Goal: Task Accomplishment & Management: Use online tool/utility

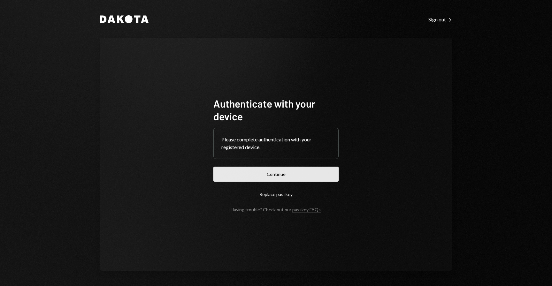
click at [307, 179] on button "Continue" at bounding box center [275, 174] width 125 height 15
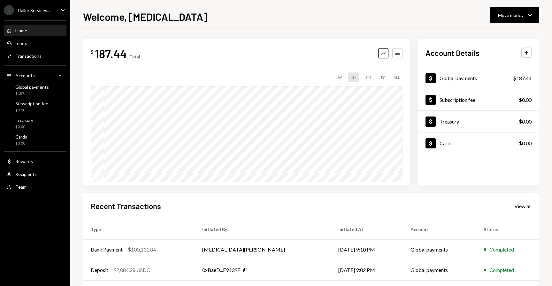
click at [57, 8] on div "I Ifallor Services... Caret Down" at bounding box center [35, 10] width 70 height 10
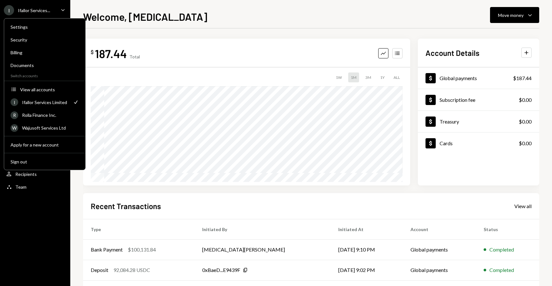
click at [50, 107] on div "I Ifallor Services Limited Check" at bounding box center [45, 101] width 76 height 11
click at [50, 111] on div "R Rolla Finance Inc." at bounding box center [45, 115] width 68 height 11
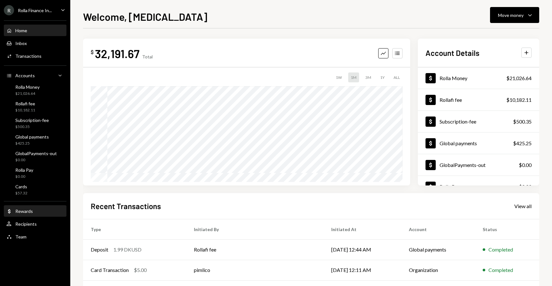
click at [17, 214] on div "Dollar Rewards" at bounding box center [19, 211] width 26 height 6
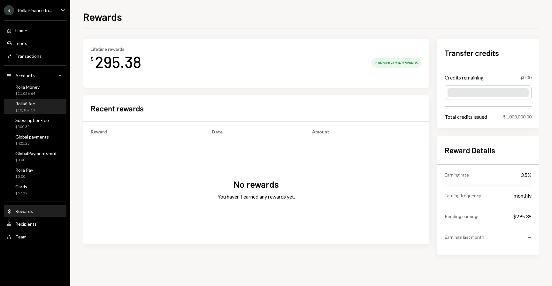
click at [21, 100] on div "Rollafi fee $10,182.11" at bounding box center [34, 107] width 57 height 15
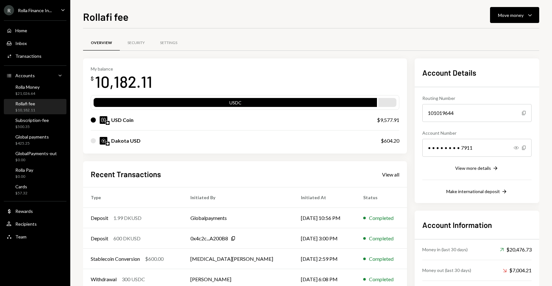
click at [23, 82] on div "Home Home Inbox Inbox Activities Transactions Accounts Accounts Caret Down Roll…" at bounding box center [35, 130] width 70 height 227
click at [23, 86] on div "Rolla Money" at bounding box center [27, 86] width 24 height 5
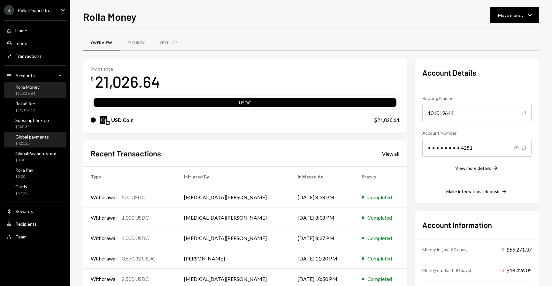
click at [25, 138] on div "Global payments" at bounding box center [32, 136] width 34 height 5
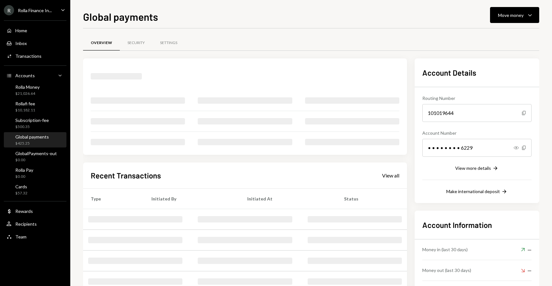
click at [59, 12] on div "R Rolla Finance In... Caret Down" at bounding box center [35, 10] width 70 height 10
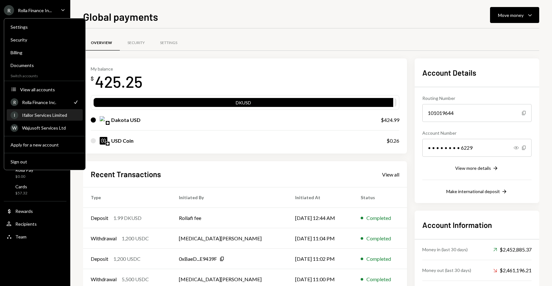
click at [46, 117] on div "Ifallor Services Limited" at bounding box center [50, 114] width 57 height 5
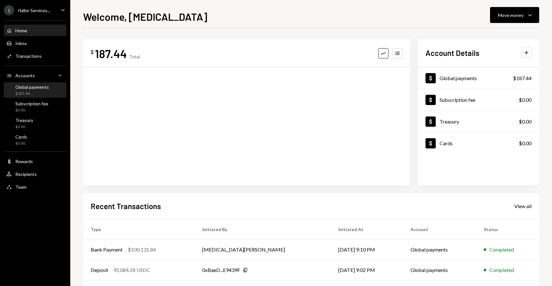
click at [36, 91] on div "$187.44" at bounding box center [32, 93] width 34 height 5
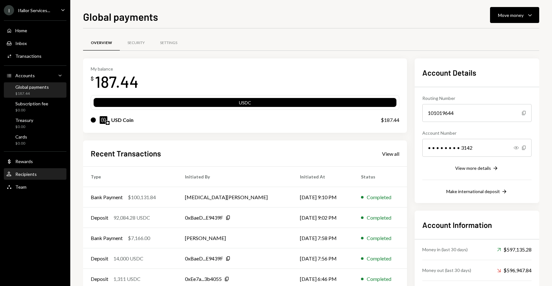
click at [21, 170] on div "User Recipients" at bounding box center [34, 174] width 57 height 11
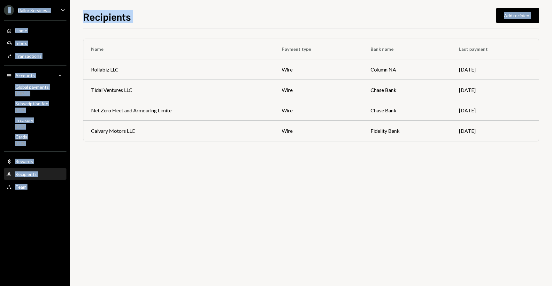
click at [551, 286] on html "I Ifallor Services... Caret Down Home Home Inbox Inbox Activities Transactions …" at bounding box center [276, 143] width 552 height 286
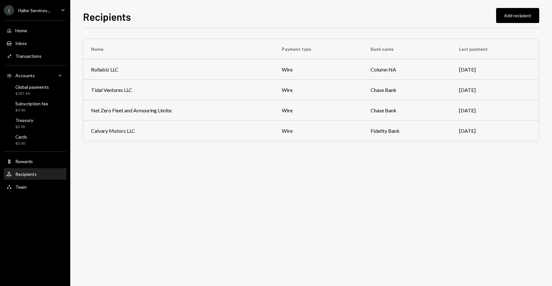
click at [448, 217] on div "Name Payment type Bank name Last payment Rollabiz LLC wire Column NA [DATE] Tid…" at bounding box center [311, 157] width 456 height 258
click at [37, 5] on ul "I Ifallor Services... Caret Down Home Home Inbox Inbox Activities Transactions …" at bounding box center [35, 97] width 70 height 194
click at [37, 16] on ul "I Ifallor Services... Caret Down Home Home Inbox Inbox Activities Transactions …" at bounding box center [35, 97] width 70 height 194
click at [36, 5] on div "I Ifallor Services..." at bounding box center [27, 10] width 46 height 10
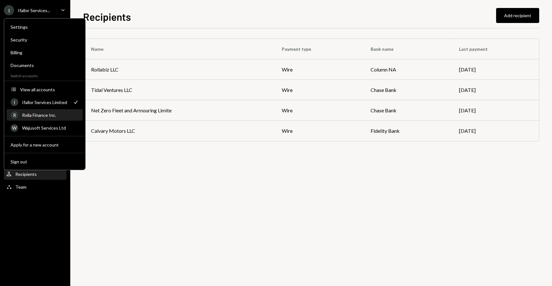
click at [39, 113] on div "Rolla Finance Inc." at bounding box center [50, 114] width 57 height 5
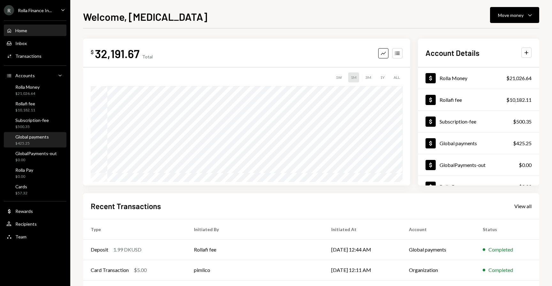
click at [34, 140] on div "Global payments $425.25" at bounding box center [32, 140] width 34 height 12
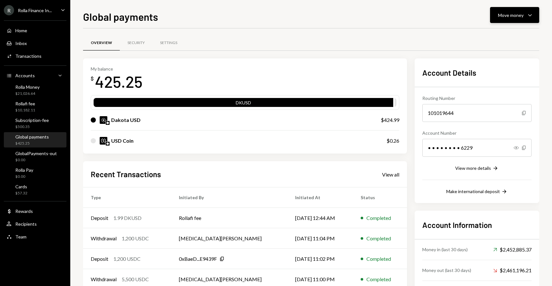
click at [513, 8] on button "Move money Caret Down" at bounding box center [514, 15] width 49 height 16
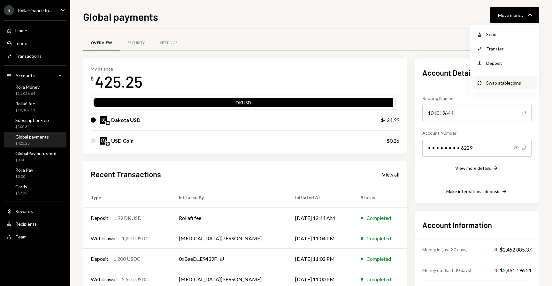
click at [486, 79] on div "Swap Swap stablecoins" at bounding box center [505, 83] width 64 height 14
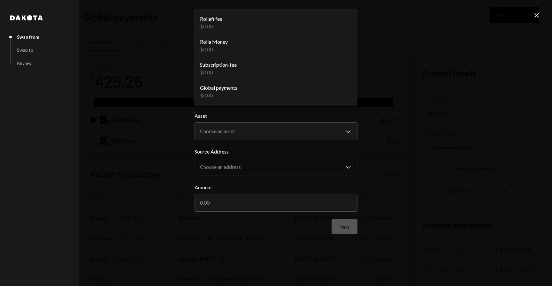
click at [316, 97] on body "R Rolla Finance In... Caret Down Home Home Inbox Inbox Activities Transactions …" at bounding box center [276, 143] width 552 height 286
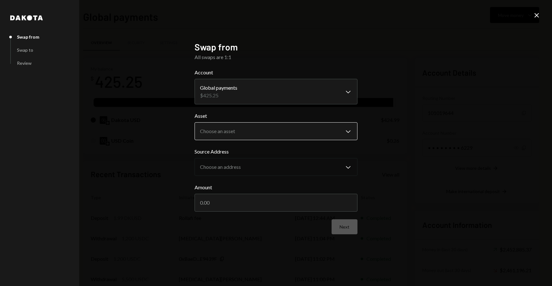
click at [311, 127] on body "R Rolla Finance In... Caret Down Home Home Inbox Inbox Activities Transactions …" at bounding box center [276, 143] width 552 height 286
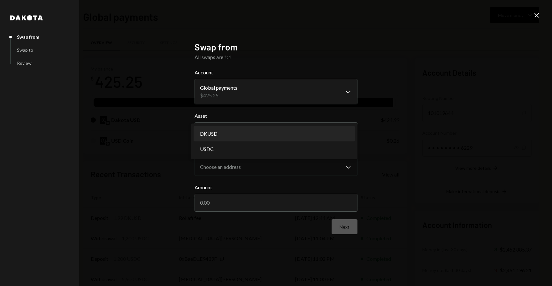
select select "*****"
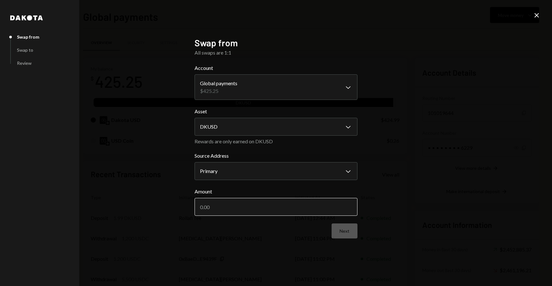
click at [222, 211] on input "Amount" at bounding box center [275, 207] width 163 height 18
type input "425.25"
click at [538, 18] on icon "Close" at bounding box center [537, 15] width 8 height 8
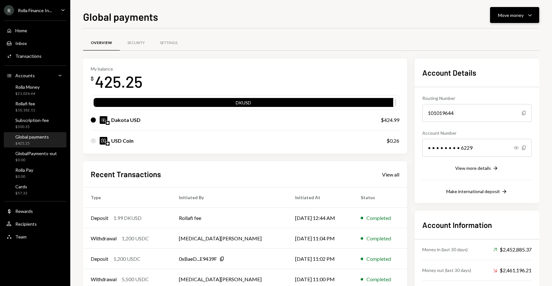
click at [498, 18] on div "Move money" at bounding box center [511, 15] width 26 height 7
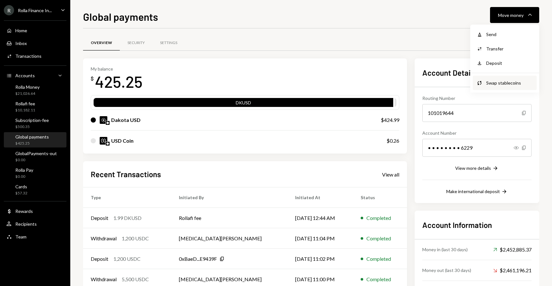
click at [493, 78] on div "Swap Swap stablecoins" at bounding box center [505, 83] width 64 height 14
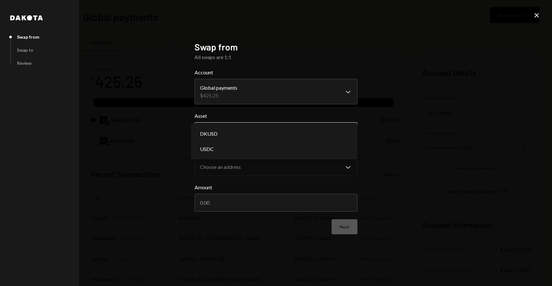
click at [250, 132] on body "R Rolla Finance In... Caret Down Home Home Inbox Inbox Activities Transactions …" at bounding box center [276, 143] width 552 height 286
select select "*****"
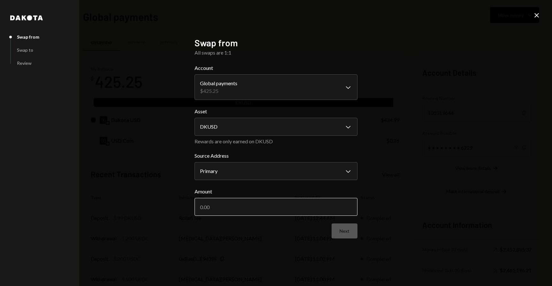
click at [234, 211] on input "Amount" at bounding box center [275, 207] width 163 height 18
type input "424.99"
click at [342, 235] on button "Next" at bounding box center [344, 230] width 26 height 15
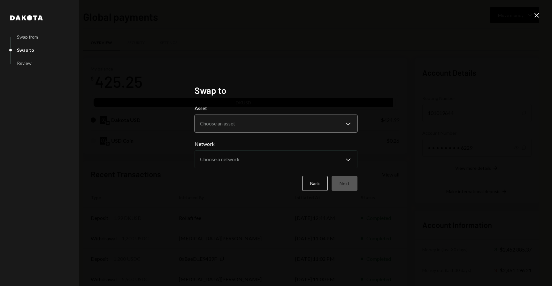
click at [276, 127] on body "R Rolla Finance In... Caret Down Home Home Inbox Inbox Activities Transactions …" at bounding box center [276, 143] width 552 height 286
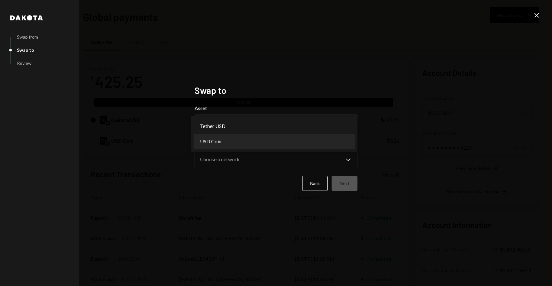
select select "****"
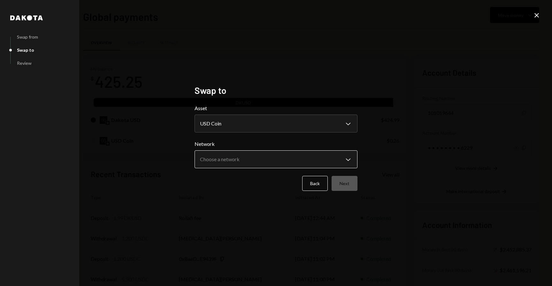
click at [285, 166] on body "R Rolla Finance In... Caret Down Home Home Inbox Inbox Activities Transactions …" at bounding box center [276, 143] width 552 height 286
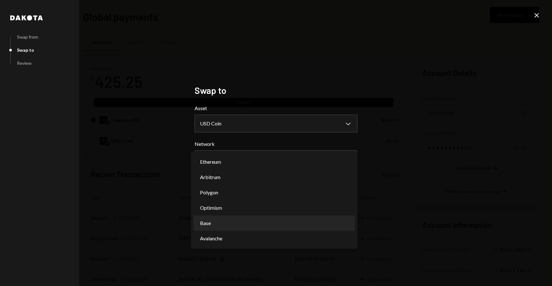
select select "**********"
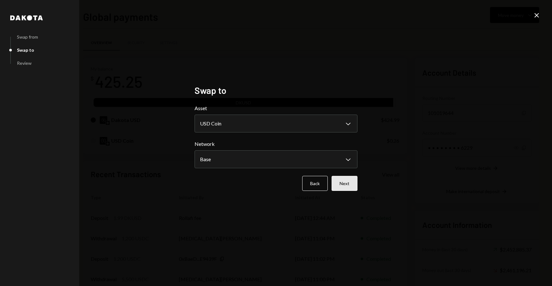
click at [347, 184] on button "Next" at bounding box center [344, 183] width 26 height 15
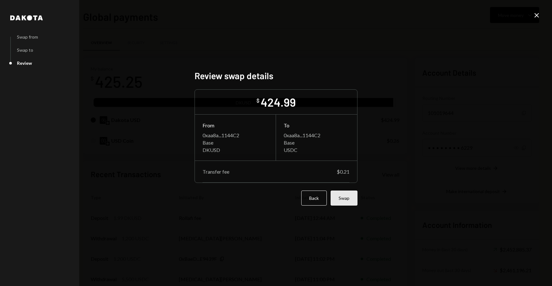
click at [344, 192] on button "Swap" at bounding box center [343, 198] width 27 height 15
